Goal: Use online tool/utility: Utilize a website feature to perform a specific function

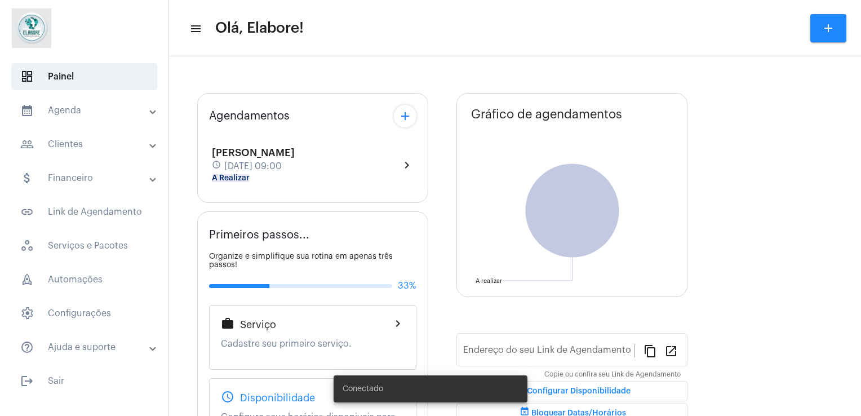
type input "[URL][DOMAIN_NAME]"
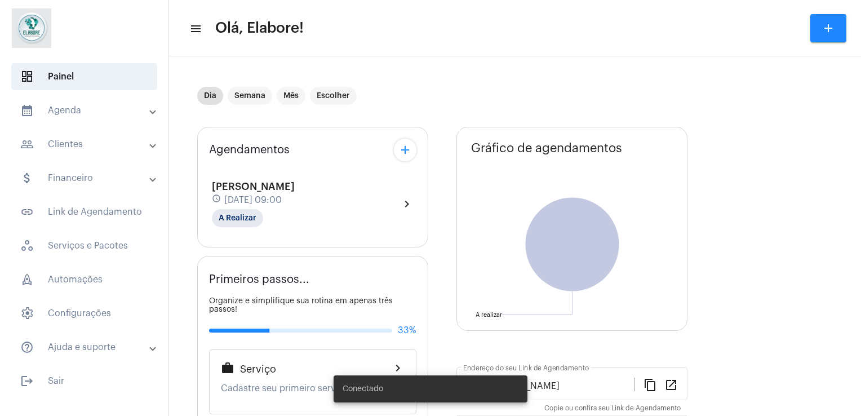
click at [375, 167] on div "[PERSON_NAME] schedule [DATE] 09:00 A Realizar chevron_right" at bounding box center [312, 198] width 207 height 63
click at [295, 191] on div "[PERSON_NAME] schedule [DATE] 09:00 A Realizar" at bounding box center [253, 204] width 83 height 46
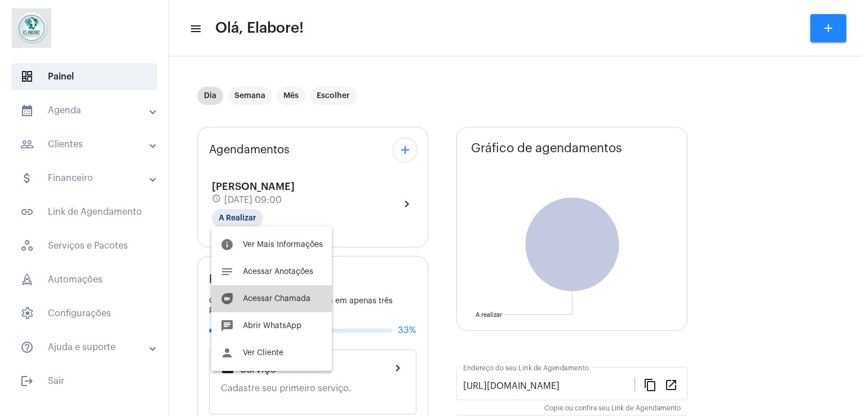
click at [296, 292] on button "duo [PERSON_NAME]" at bounding box center [271, 298] width 121 height 27
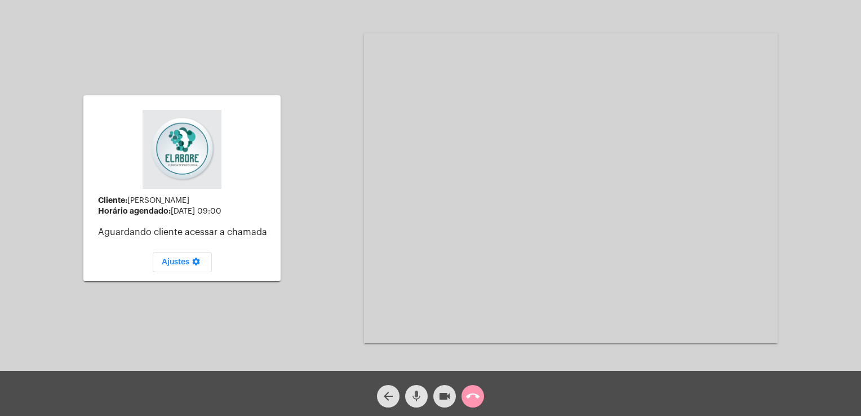
click at [426, 398] on button "mic" at bounding box center [416, 396] width 23 height 23
click at [444, 398] on mat-icon "videocam" at bounding box center [445, 397] width 14 height 14
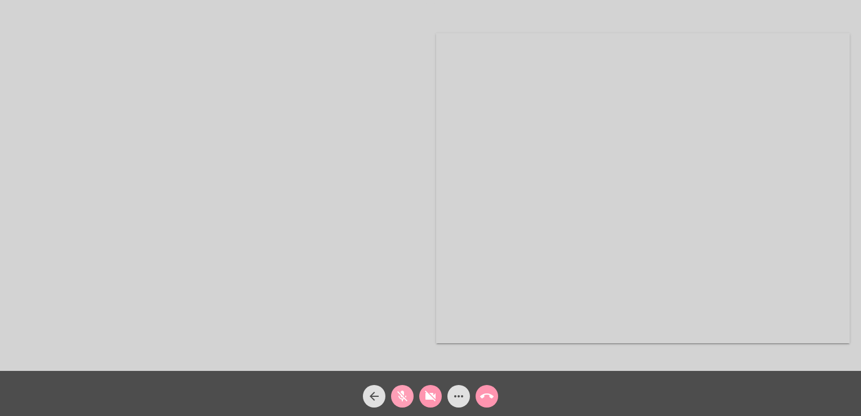
click at [401, 400] on mat-icon "mic_off" at bounding box center [403, 397] width 14 height 14
click at [429, 398] on mat-icon "videocam_off" at bounding box center [431, 397] width 14 height 14
click at [463, 392] on mat-icon "more_horiz" at bounding box center [459, 397] width 14 height 14
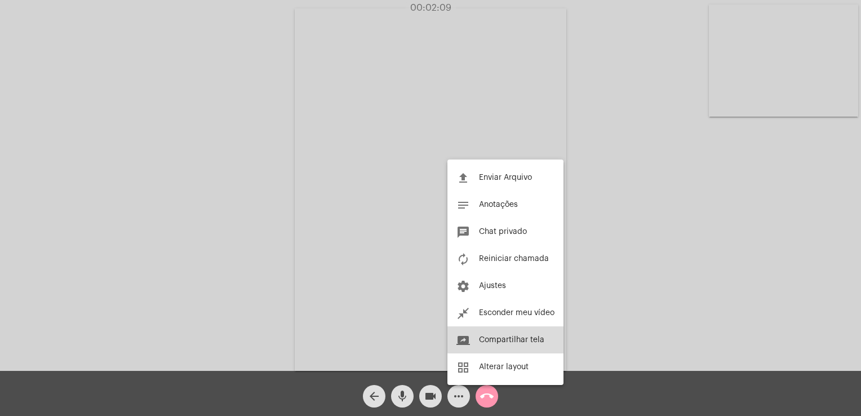
click at [543, 338] on span "Compartilhar tela" at bounding box center [511, 340] width 65 height 8
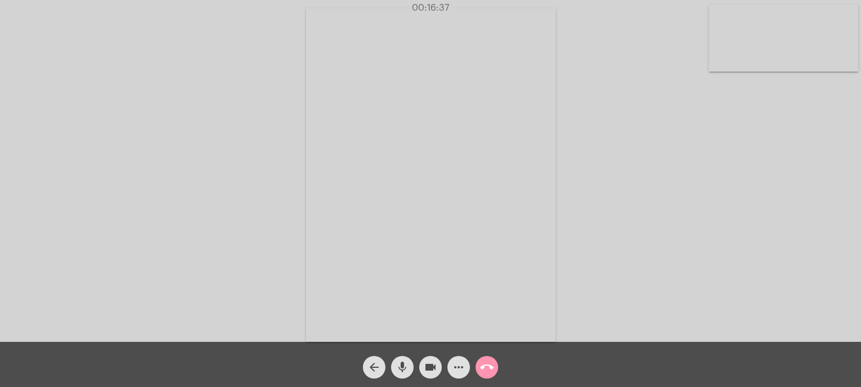
click at [834, 112] on div "Acessando Câmera e Microfone..." at bounding box center [430, 174] width 859 height 342
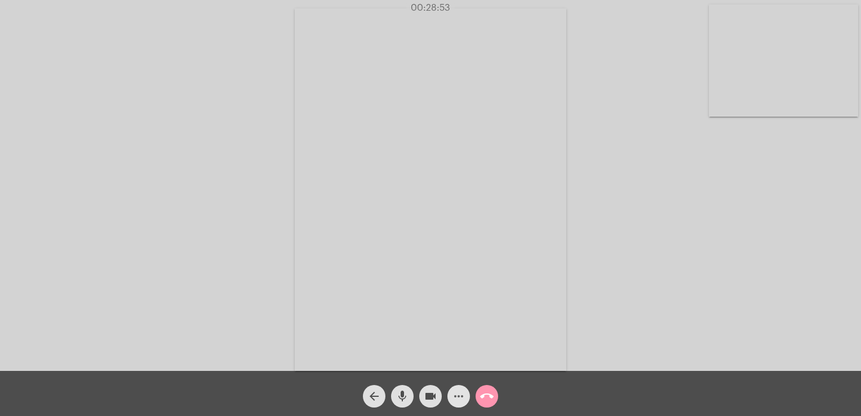
click at [461, 398] on mat-icon "more_horiz" at bounding box center [459, 397] width 14 height 14
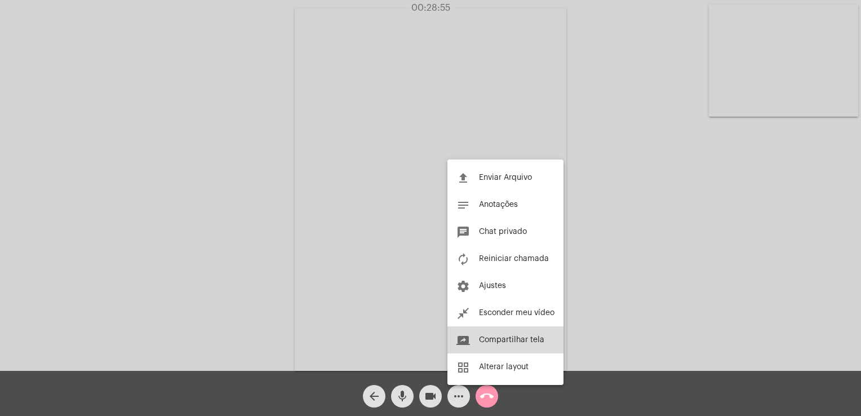
click at [510, 331] on button "screen_share Compartilhar tela" at bounding box center [506, 339] width 116 height 27
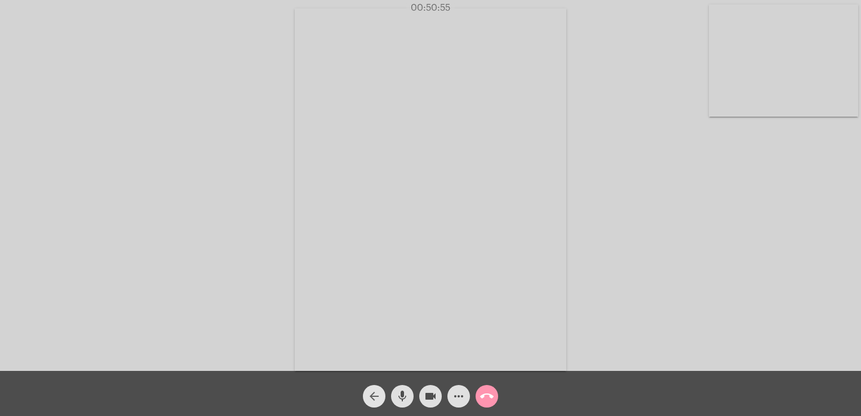
click at [373, 396] on mat-icon "arrow_back" at bounding box center [375, 397] width 14 height 14
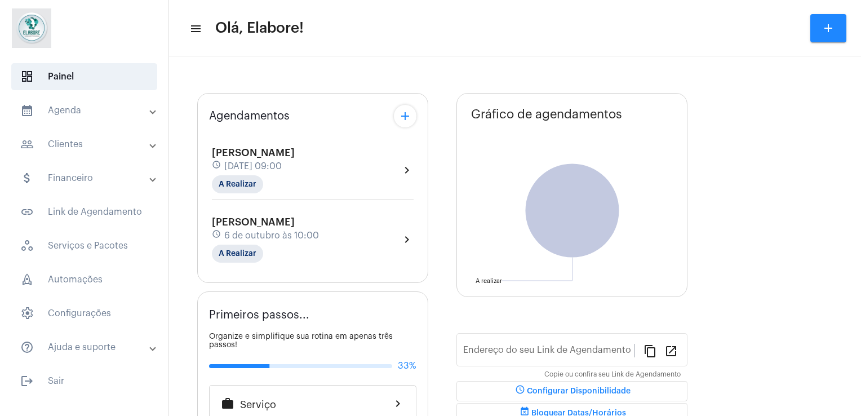
type input "[URL][DOMAIN_NAME]"
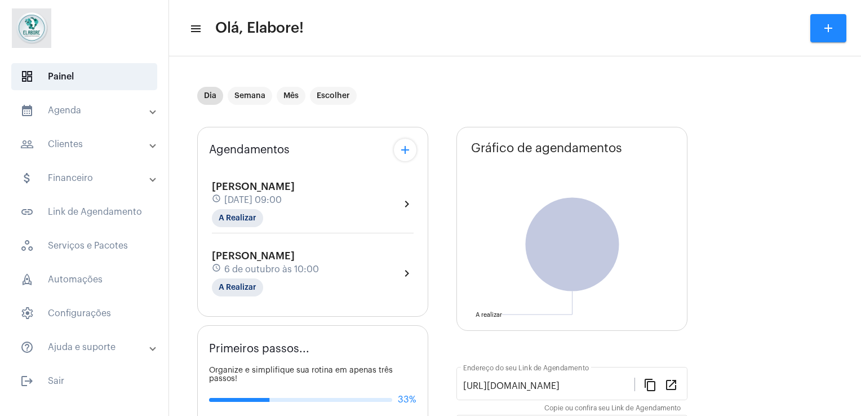
click at [311, 267] on span "6 de outubro às 10:00" at bounding box center [271, 269] width 95 height 10
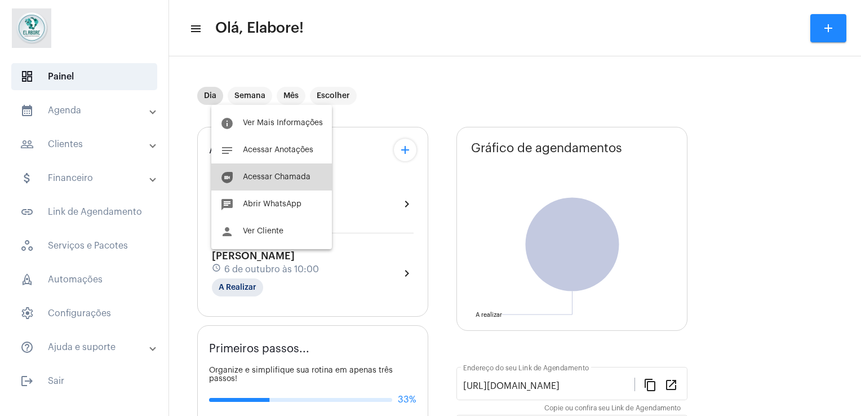
click at [281, 175] on span "Acessar Chamada" at bounding box center [277, 177] width 68 height 8
